Goal: Navigation & Orientation: Find specific page/section

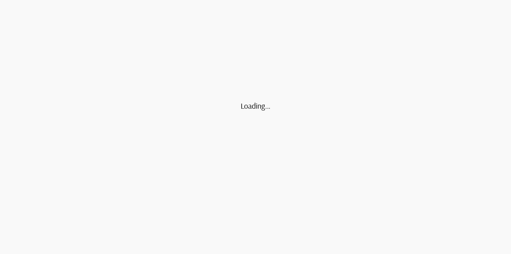
click at [165, 252] on div "Loading..." at bounding box center [255, 127] width 511 height 254
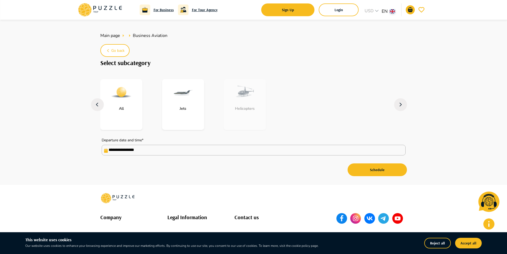
click at [176, 101] on img "subcategory-planes" at bounding box center [182, 92] width 21 height 21
type input "**********"
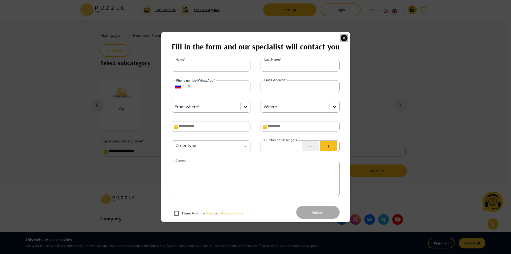
click at [341, 38] on icon "button" at bounding box center [343, 38] width 7 height 7
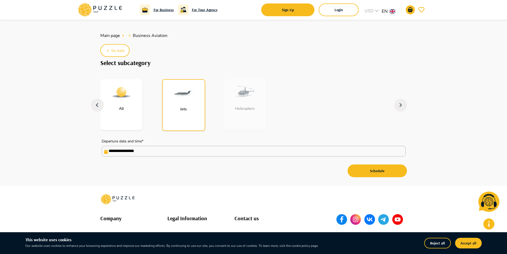
click at [98, 7] on icon at bounding box center [99, 10] width 45 height 14
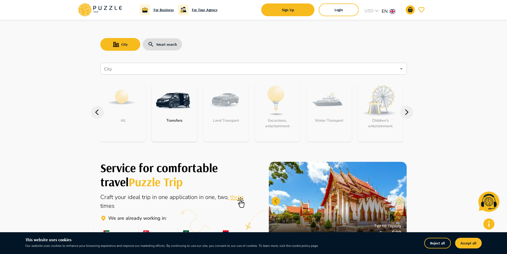
click at [173, 98] on img "category-get_transfer" at bounding box center [173, 100] width 35 height 35
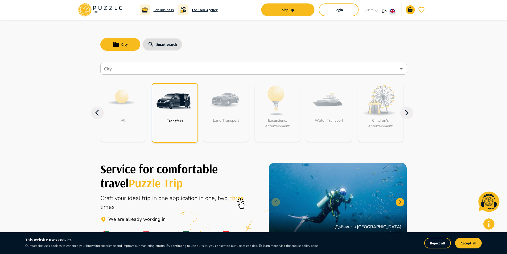
click at [179, 100] on img "category-get_transfer" at bounding box center [173, 101] width 35 height 35
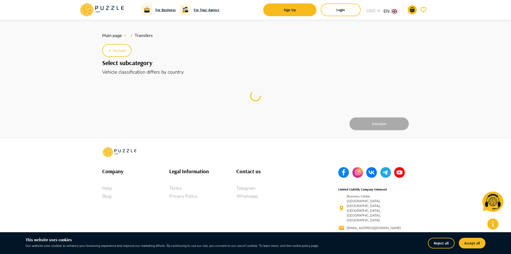
click at [89, 9] on icon at bounding box center [89, 11] width 5 height 4
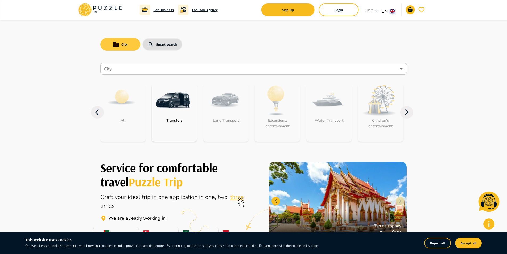
click at [120, 45] on button "City" at bounding box center [120, 44] width 40 height 13
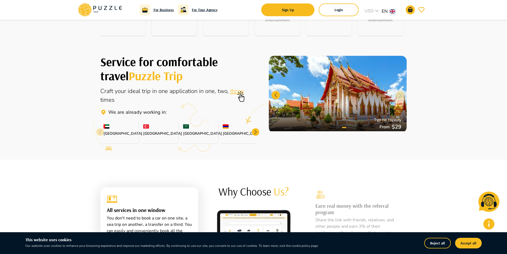
scroll to position [27, 0]
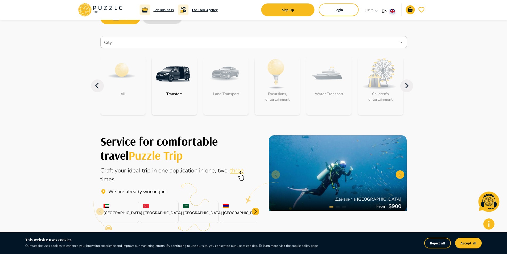
click at [101, 10] on icon at bounding box center [99, 10] width 45 height 14
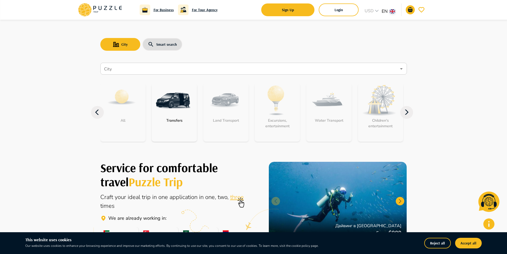
click at [100, 12] on icon at bounding box center [99, 10] width 45 height 14
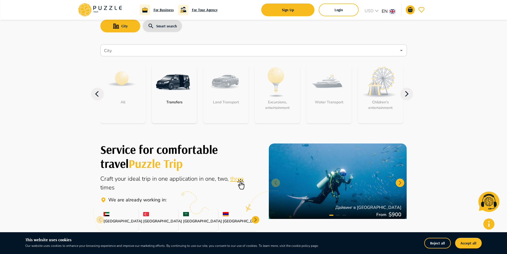
scroll to position [53, 0]
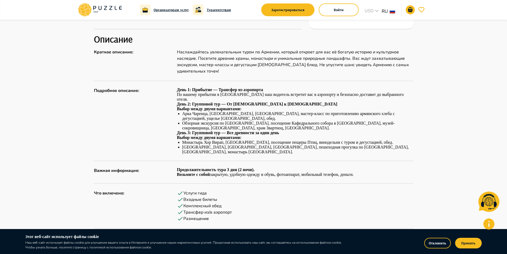
scroll to position [160, 0]
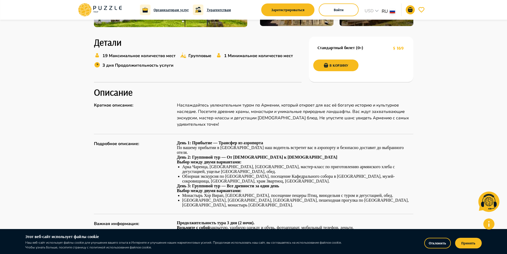
click at [97, 5] on icon at bounding box center [99, 10] width 45 height 14
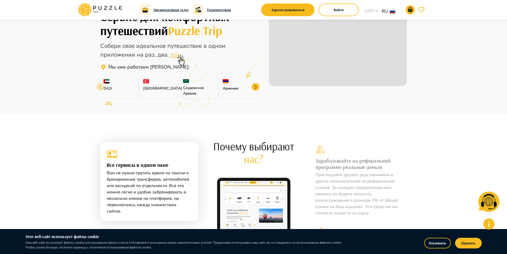
scroll to position [122, 0]
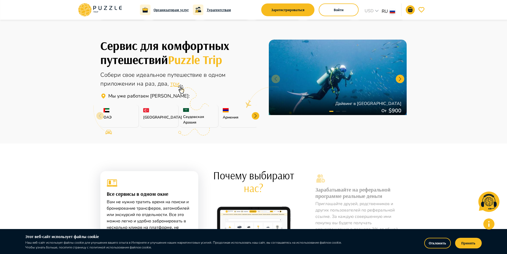
click at [257, 118] on div at bounding box center [255, 115] width 7 height 7
click at [257, 116] on div at bounding box center [255, 115] width 7 height 7
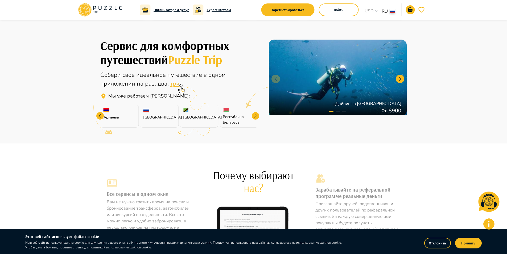
click at [257, 116] on div at bounding box center [255, 115] width 7 height 7
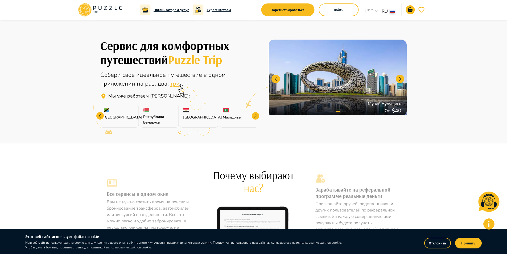
click at [257, 116] on div at bounding box center [255, 115] width 7 height 7
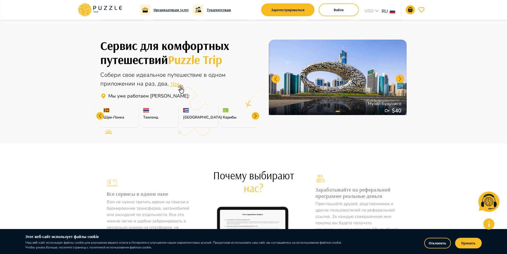
click at [257, 116] on div at bounding box center [255, 115] width 7 height 7
click at [232, 115] on p "Мальта" at bounding box center [239, 118] width 32 height 6
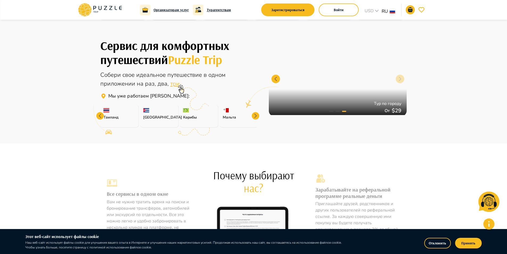
click at [223, 110] on img at bounding box center [226, 110] width 6 height 4
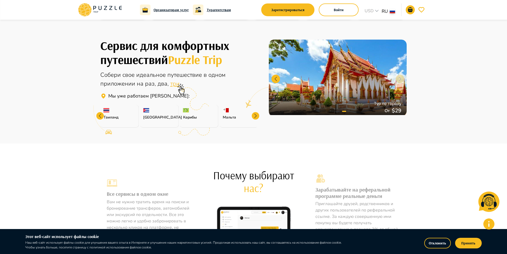
click at [225, 110] on img at bounding box center [226, 110] width 6 height 4
click at [196, 112] on div "Карибы" at bounding box center [199, 116] width 39 height 23
click at [186, 112] on img at bounding box center [186, 110] width 6 height 4
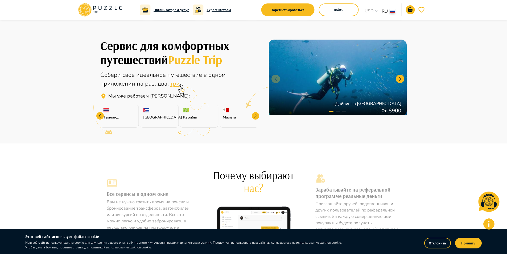
click at [187, 118] on p "Карибы" at bounding box center [199, 118] width 32 height 6
click at [227, 112] on img at bounding box center [226, 110] width 6 height 4
click at [256, 116] on div at bounding box center [255, 115] width 7 height 7
click at [256, 116] on div "Азорские острова" at bounding box center [238, 116] width 39 height 23
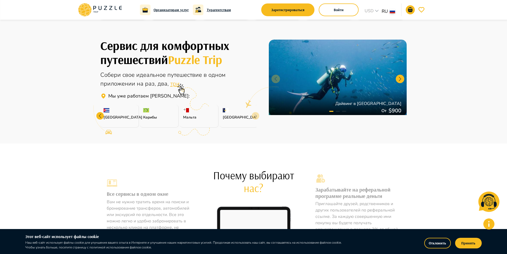
click at [256, 116] on div "Азорские острова" at bounding box center [238, 116] width 39 height 23
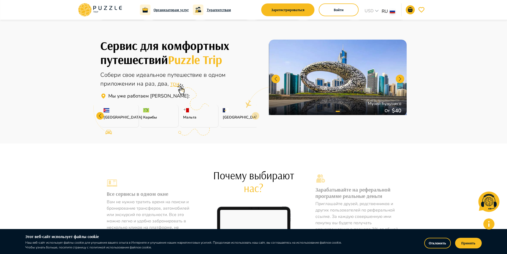
click at [256, 116] on div "Азорские острова" at bounding box center [238, 116] width 39 height 23
click at [223, 113] on div "Азорские острова" at bounding box center [238, 116] width 39 height 23
click at [225, 112] on div "Азорские острова" at bounding box center [238, 116] width 39 height 23
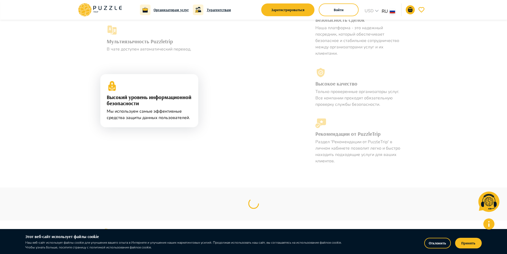
scroll to position [348, 0]
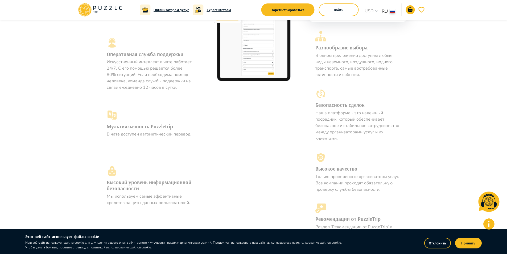
click at [53, 78] on div "Все сервисы в одном окне Вам не нужно тратить время на поиски и бронирование тр…" at bounding box center [253, 95] width 507 height 354
click at [472, 72] on div "Все сервисы в одном окне Вам не нужно тратить время на поиски и бронирование тр…" at bounding box center [253, 95] width 507 height 354
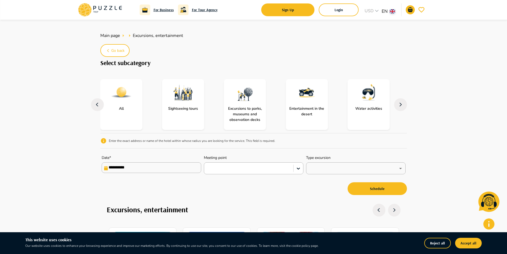
drag, startPoint x: 407, startPoint y: 50, endPoint x: 413, endPoint y: 5, distance: 45.3
